Goal: Task Accomplishment & Management: Complete application form

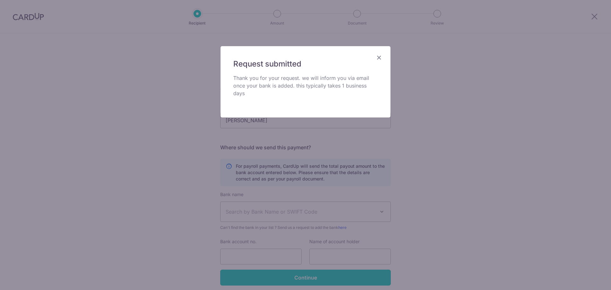
click at [377, 57] on icon "Close" at bounding box center [379, 57] width 8 height 8
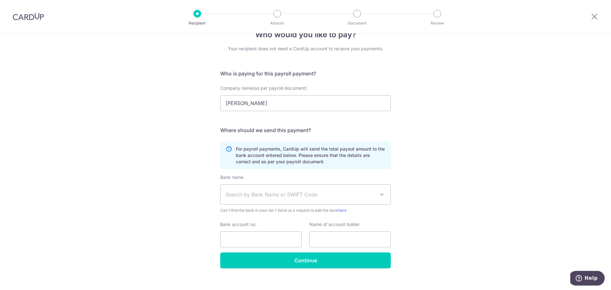
scroll to position [25, 0]
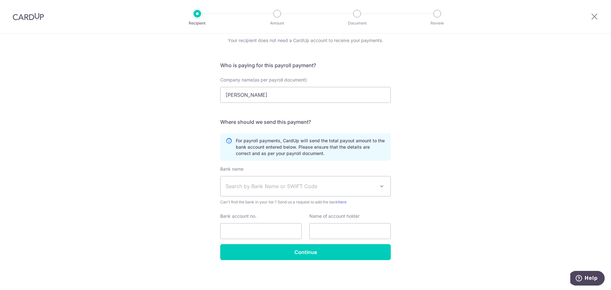
click at [589, 18] on div at bounding box center [593, 16] width 33 height 33
click at [591, 18] on icon at bounding box center [594, 16] width 8 height 8
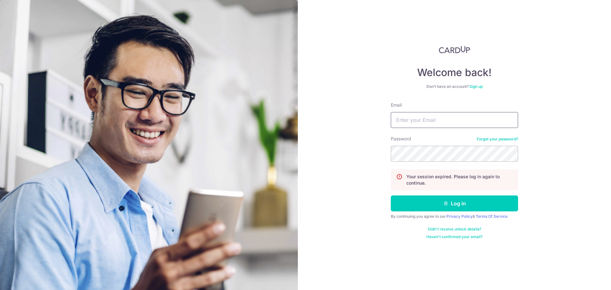
type input "[EMAIL_ADDRESS][DOMAIN_NAME]"
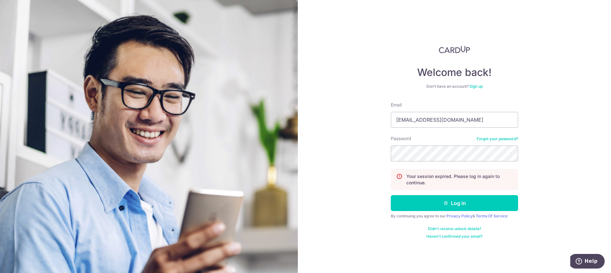
click at [542, 90] on div "Welcome back! Don’t have an account? Sign up Email testcardup@gmail.com Passwor…" at bounding box center [454, 136] width 313 height 273
click at [443, 203] on icon "submit" at bounding box center [445, 203] width 5 height 5
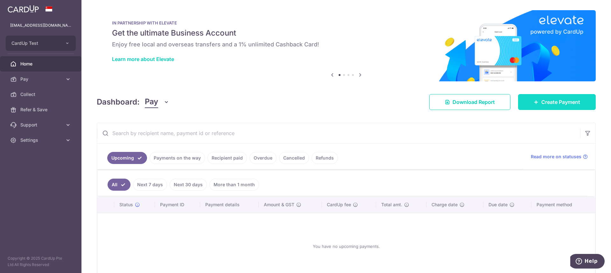
click at [534, 104] on icon at bounding box center [535, 102] width 5 height 5
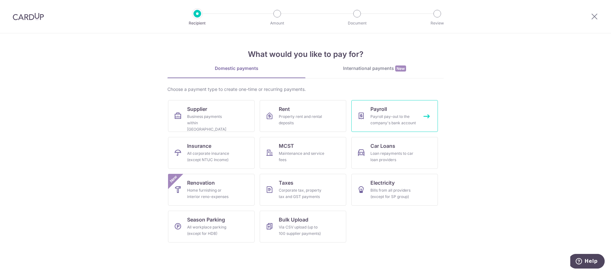
click at [359, 125] on link "Payroll Payroll pay-out to the company's bank account" at bounding box center [394, 116] width 86 height 32
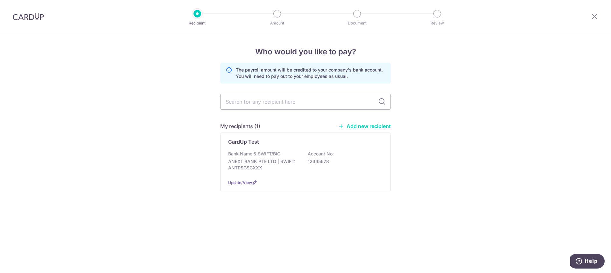
click at [359, 126] on link "Add new recipient" at bounding box center [364, 126] width 52 height 6
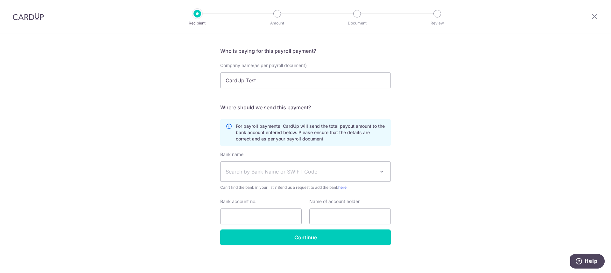
scroll to position [42, 0]
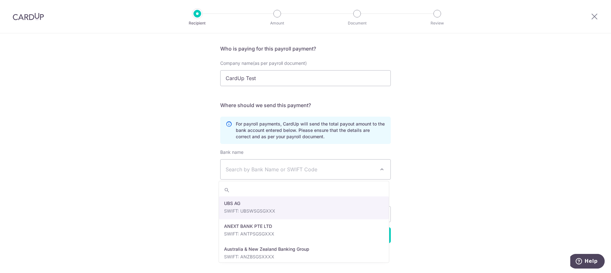
click at [382, 170] on span at bounding box center [382, 170] width 8 height 8
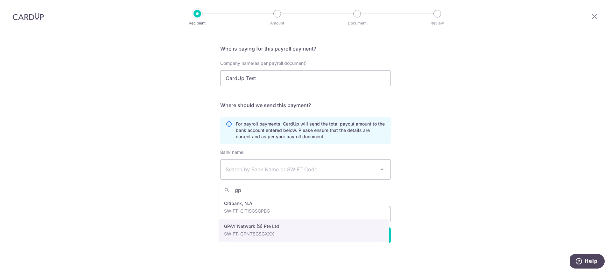
type input "gp"
select select "23690"
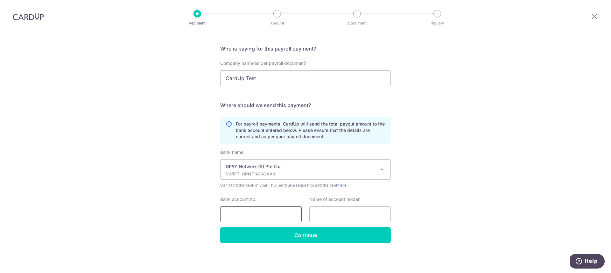
click at [279, 212] on input "Bank account no." at bounding box center [260, 214] width 81 height 16
click at [225, 214] on input "Bank account no." at bounding box center [260, 214] width 81 height 16
paste input "6596638973"
type input "6596638973"
click at [347, 213] on input "text" at bounding box center [349, 214] width 81 height 16
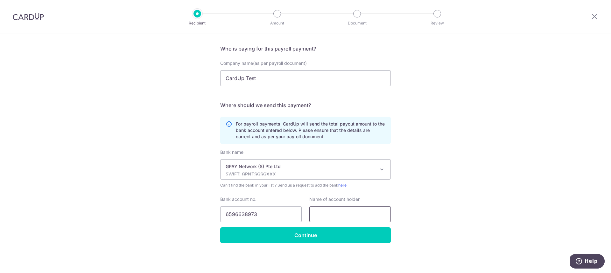
click at [340, 209] on input "text" at bounding box center [349, 214] width 81 height 16
paste input "Tang Wei Hao"
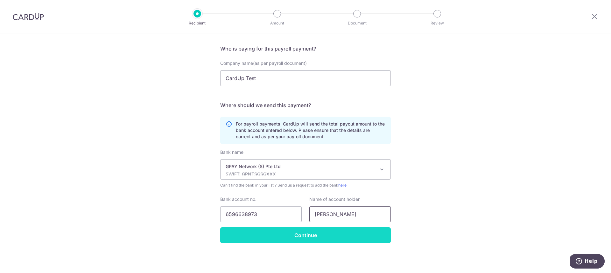
type input "Tang Wei Hao"
click at [330, 237] on input "Continue" at bounding box center [305, 235] width 170 height 16
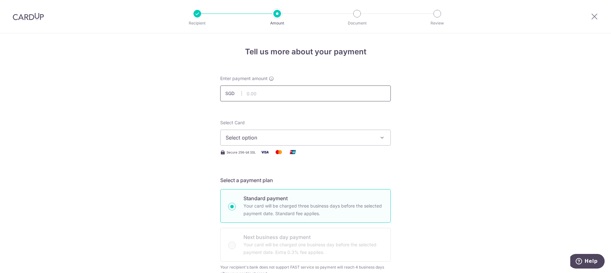
click at [269, 91] on input "text" at bounding box center [305, 94] width 170 height 16
type input "10.00"
click at [596, 18] on icon at bounding box center [594, 16] width 8 height 8
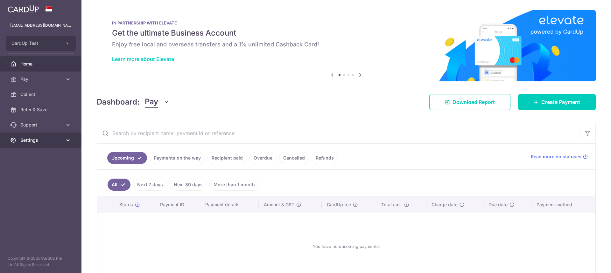
click at [62, 139] on span "Settings" at bounding box center [41, 140] width 42 height 6
click at [37, 175] on link "Logout" at bounding box center [40, 170] width 81 height 15
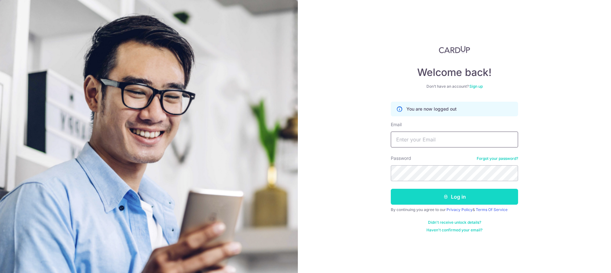
type input "[EMAIL_ADDRESS][DOMAIN_NAME]"
click at [411, 197] on button "Log in" at bounding box center [453, 197] width 127 height 16
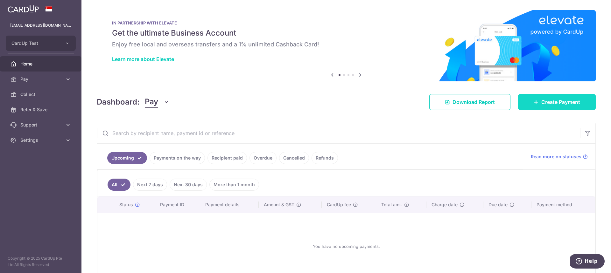
click at [547, 101] on span "Create Payment" at bounding box center [560, 102] width 39 height 8
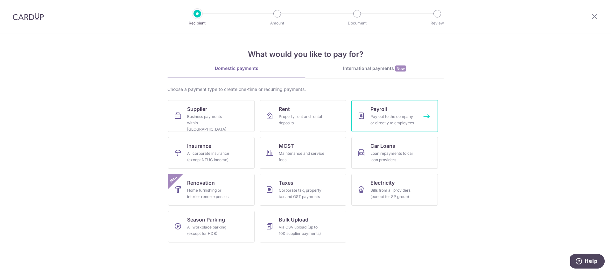
click at [399, 124] on div "Pay out to the company or directly to employees" at bounding box center [393, 120] width 46 height 13
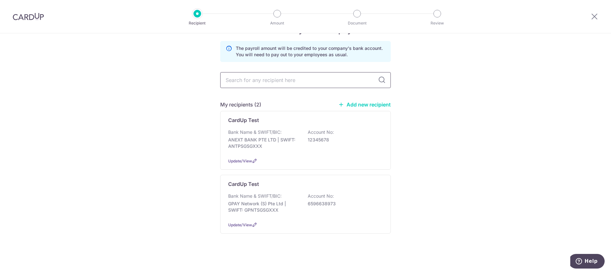
scroll to position [22, 0]
click at [356, 105] on link "Add new recipient" at bounding box center [364, 104] width 52 height 6
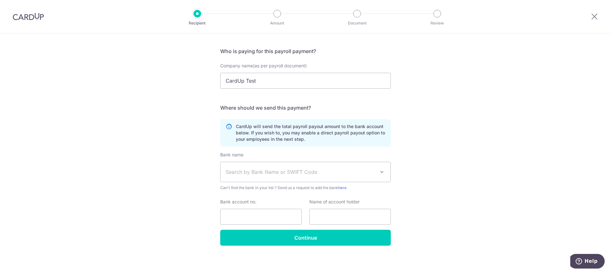
scroll to position [42, 0]
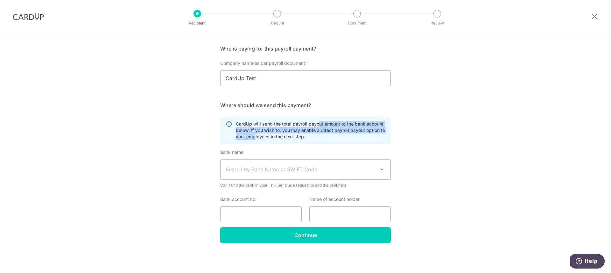
drag, startPoint x: 330, startPoint y: 123, endPoint x: 253, endPoint y: 139, distance: 78.8
click at [253, 139] on p "CardUp will send the total payroll payout amount to the bank account below. If …" at bounding box center [310, 130] width 149 height 19
click at [302, 133] on p "CardUp will send the total payroll payout amount to the bank account below. If …" at bounding box center [310, 130] width 149 height 19
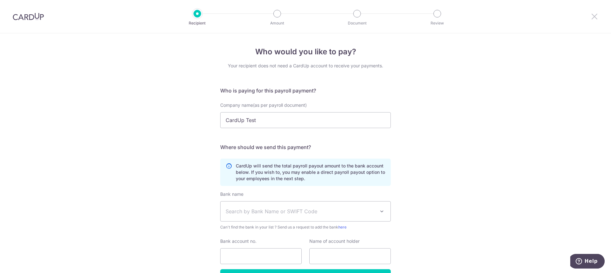
click at [591, 14] on icon at bounding box center [594, 16] width 8 height 8
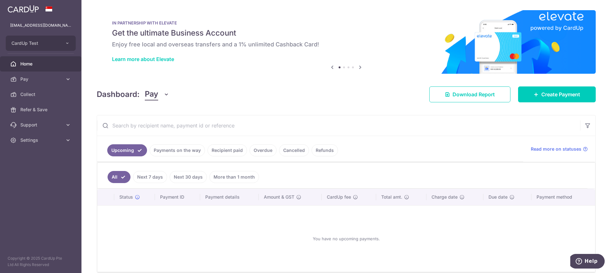
scroll to position [30, 0]
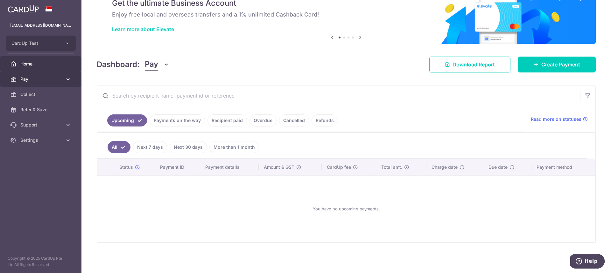
click at [70, 77] on icon at bounding box center [68, 79] width 6 height 6
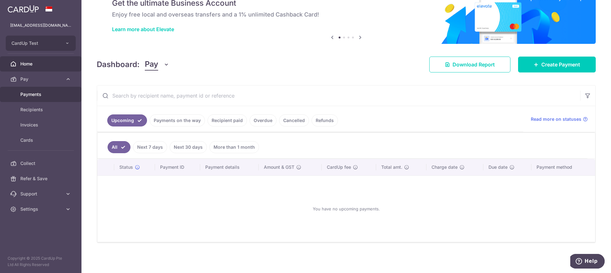
click at [29, 98] on link "Payments" at bounding box center [40, 94] width 81 height 15
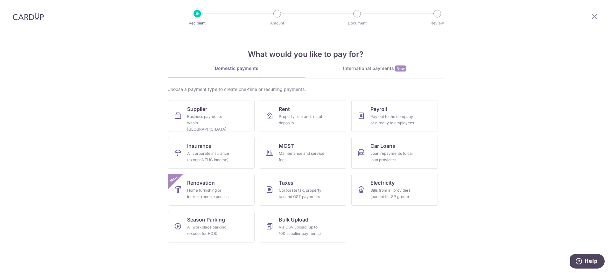
click at [389, 71] on div "International payments New" at bounding box center [374, 68] width 138 height 7
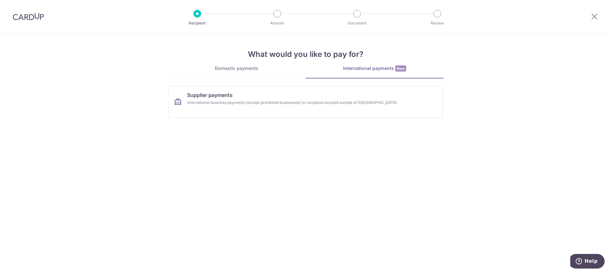
click at [254, 67] on div "Domestic payments" at bounding box center [236, 68] width 138 height 6
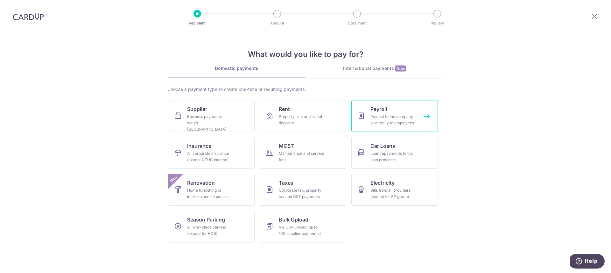
click at [418, 125] on link "Payroll Pay out to the company or directly to employees" at bounding box center [394, 116] width 86 height 32
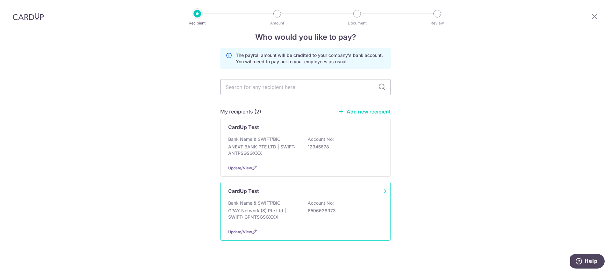
scroll to position [22, 0]
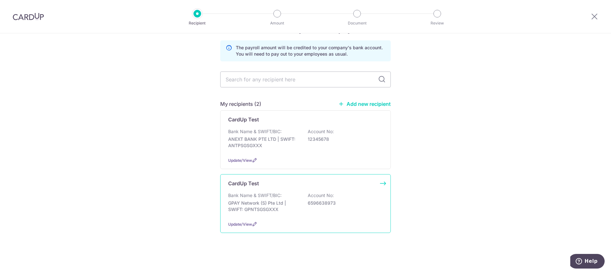
click at [322, 209] on div "Bank Name & SWIFT/BIC: GPAY Network (S) Pte Ltd | SWIFT: GPNTSGSGXXX Account No…" at bounding box center [305, 204] width 155 height 24
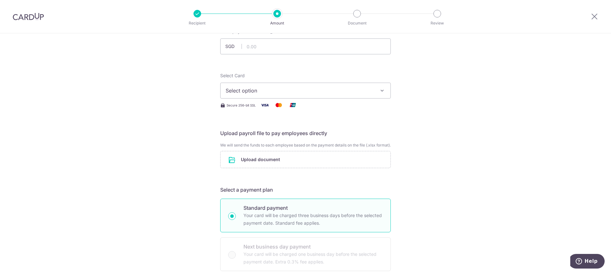
scroll to position [64, 0]
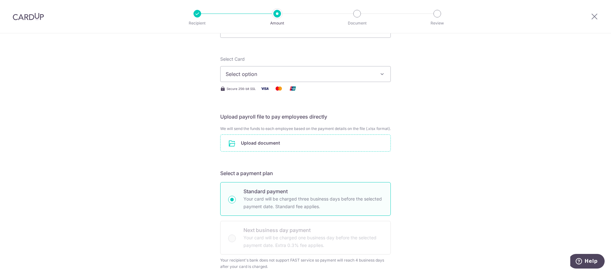
click at [296, 151] on input "file" at bounding box center [305, 143] width 170 height 17
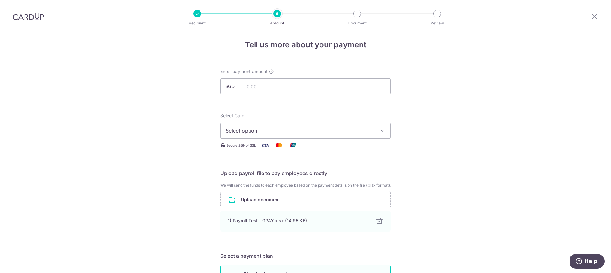
scroll to position [0, 0]
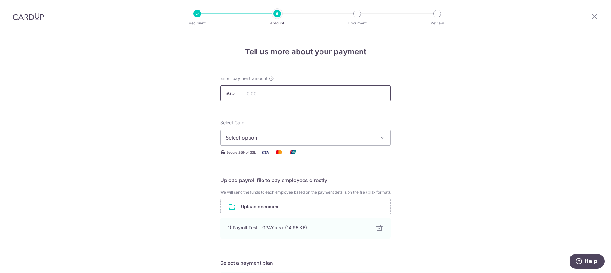
click at [258, 96] on input "text" at bounding box center [305, 94] width 170 height 16
type input "10.00"
click at [265, 143] on button "Select option" at bounding box center [305, 138] width 170 height 16
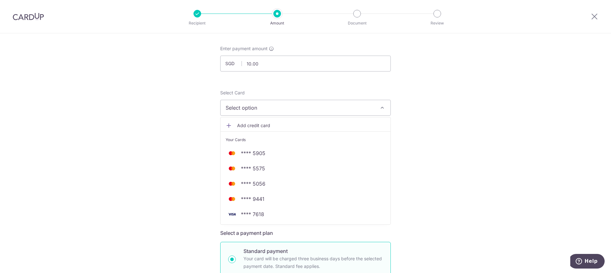
scroll to position [64, 0]
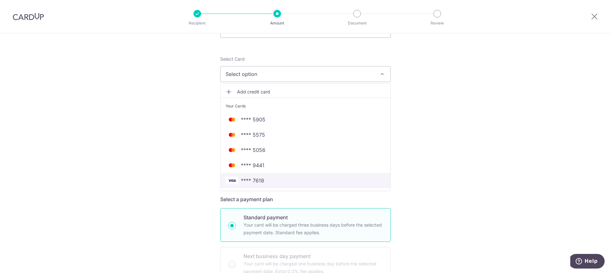
click at [269, 178] on span "**** 7618" at bounding box center [305, 181] width 160 height 8
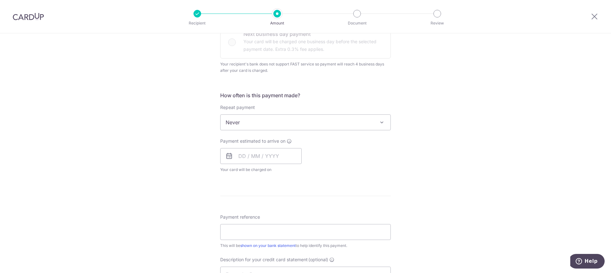
scroll to position [286, 0]
click at [235, 162] on input "text" at bounding box center [260, 156] width 81 height 16
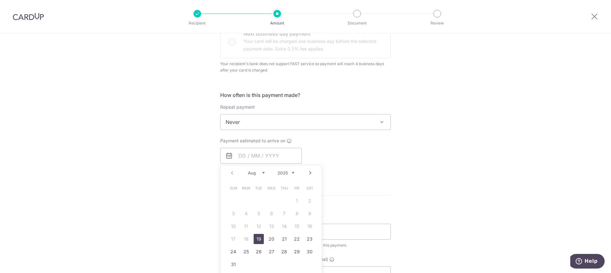
click at [254, 244] on link "19" at bounding box center [258, 239] width 10 height 10
type input "19/08/2025"
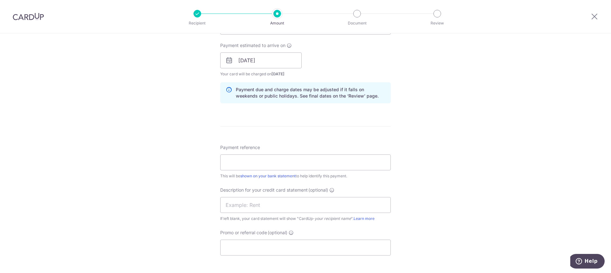
scroll to position [413, 0]
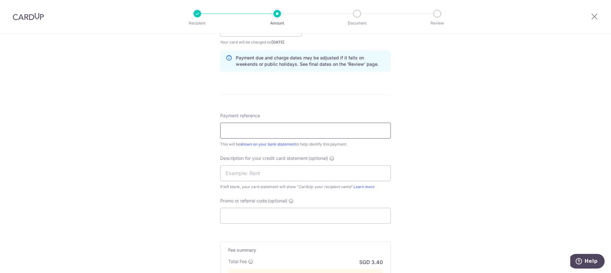
click at [260, 139] on input "Payment reference" at bounding box center [305, 131] width 170 height 16
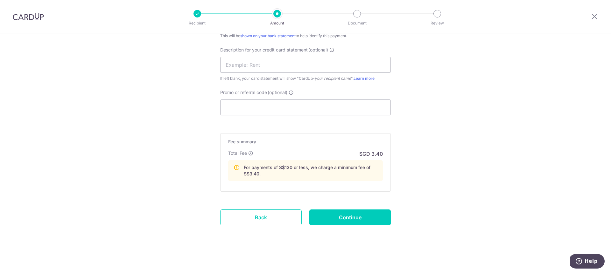
scroll to position [528, 0]
type input "Payroll Test"
click at [352, 218] on input "Continue" at bounding box center [349, 218] width 81 height 16
type input "Create Schedule"
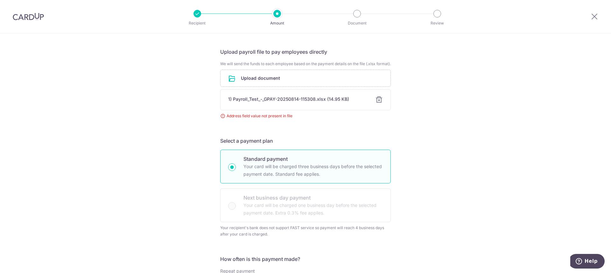
scroll to position [119, 0]
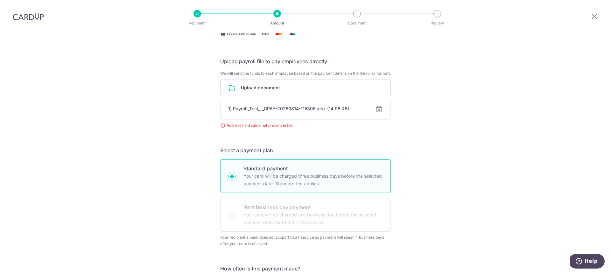
click at [378, 113] on div at bounding box center [379, 110] width 8 height 8
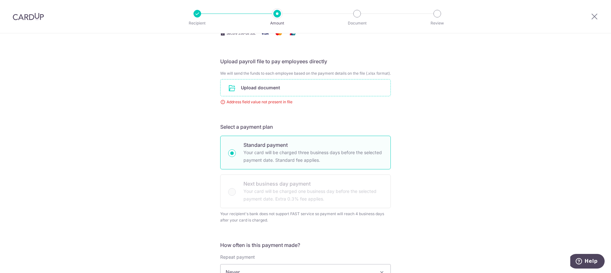
click at [257, 96] on input "file" at bounding box center [305, 87] width 170 height 17
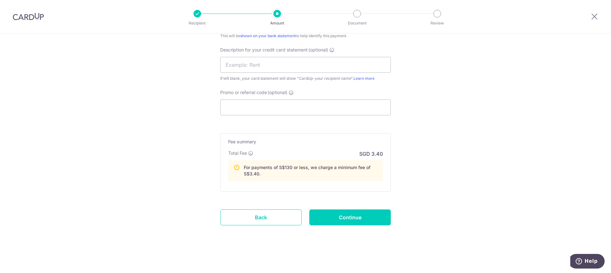
scroll to position [535, 0]
click at [360, 213] on input "Continue" at bounding box center [349, 218] width 81 height 16
type input "Create Schedule"
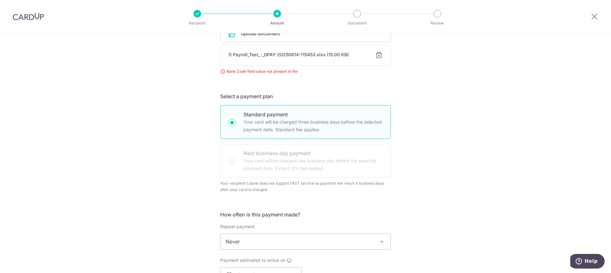
scroll to position [119, 0]
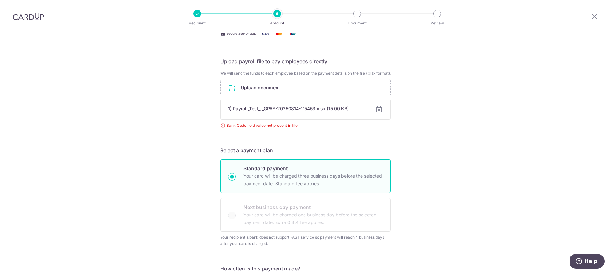
click at [378, 113] on div at bounding box center [379, 110] width 8 height 8
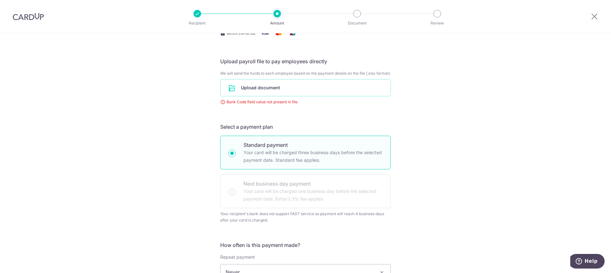
click at [247, 93] on input "file" at bounding box center [305, 87] width 170 height 17
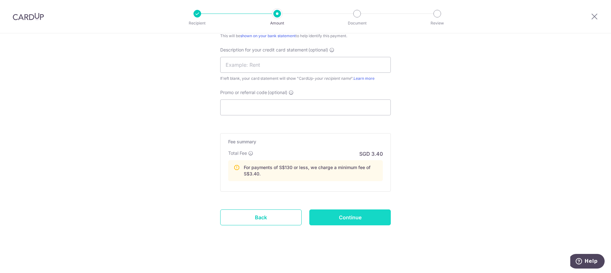
scroll to position [535, 0]
click at [355, 216] on input "Continue" at bounding box center [349, 218] width 81 height 16
type input "Create Schedule"
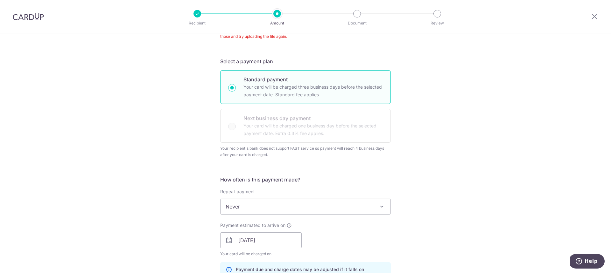
scroll to position [119, 0]
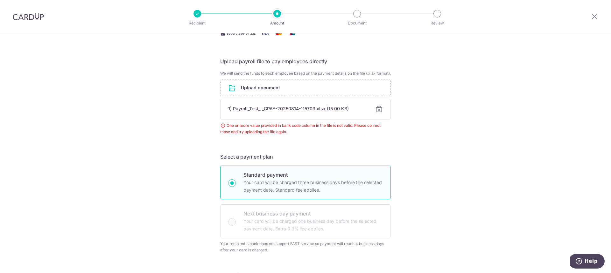
click at [376, 113] on div at bounding box center [379, 110] width 8 height 8
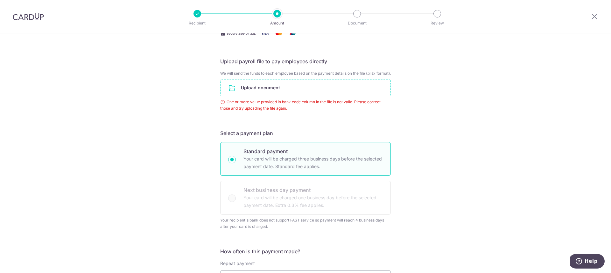
click at [266, 92] on input "file" at bounding box center [305, 87] width 170 height 17
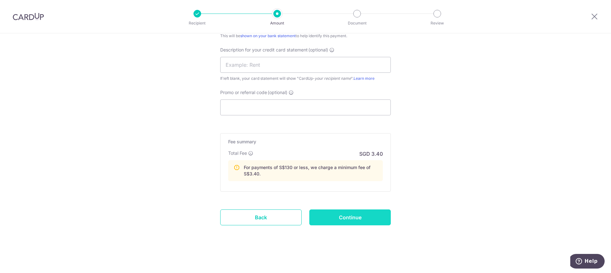
scroll to position [541, 0]
click at [333, 223] on input "Continue" at bounding box center [349, 218] width 81 height 16
type input "Create Schedule"
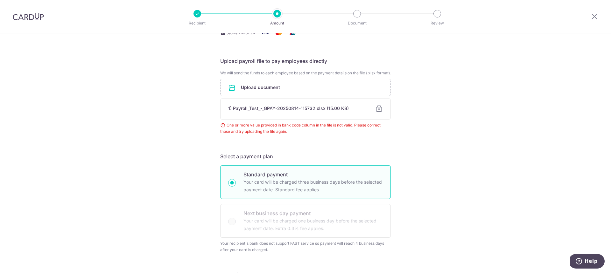
scroll to position [119, 0]
